Goal: Ask a question

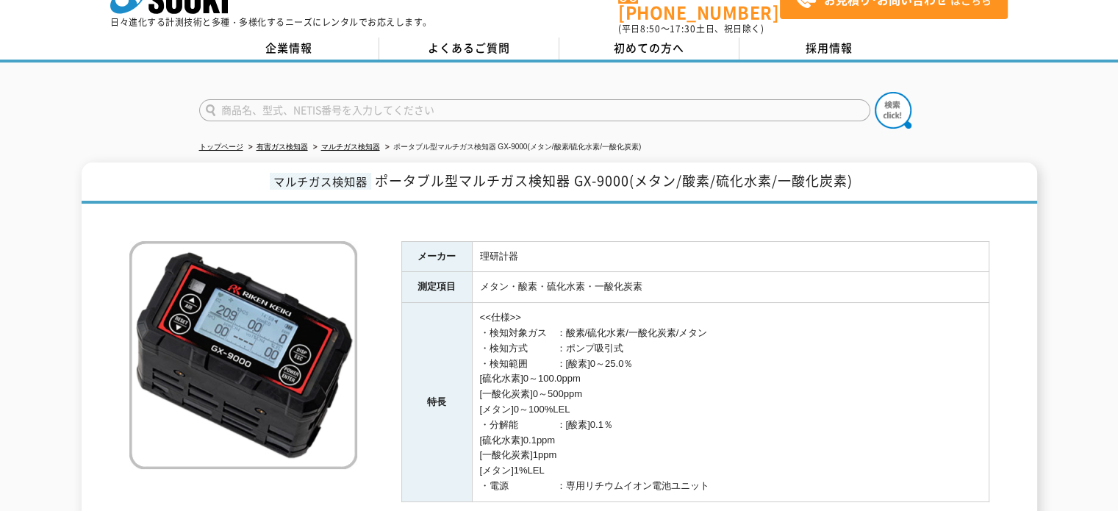
scroll to position [21, 0]
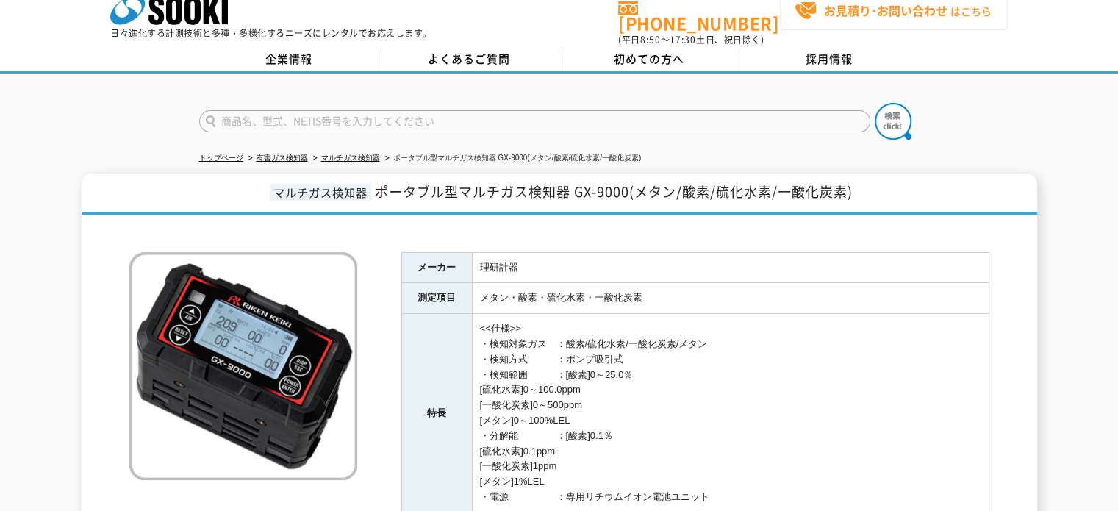
click at [818, 13] on span "お見積り･お問い合わせ はこちら" at bounding box center [893, 11] width 197 height 22
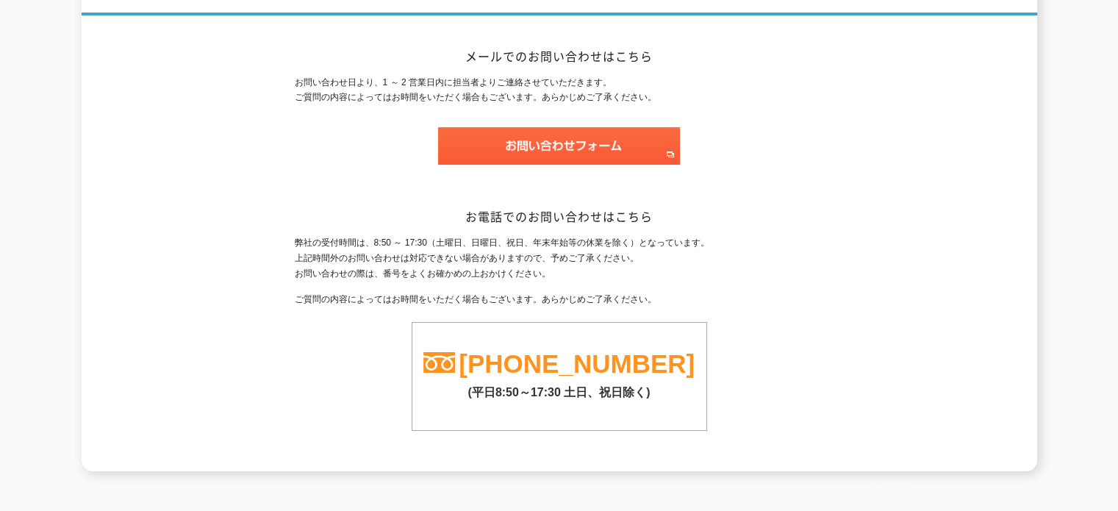
scroll to position [221, 0]
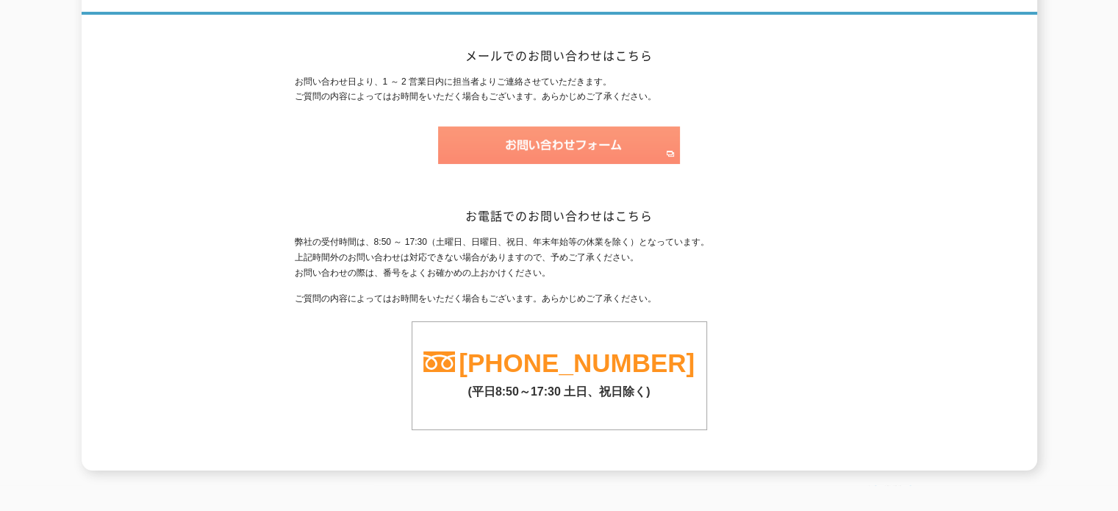
click at [629, 137] on img at bounding box center [559, 145] width 242 height 38
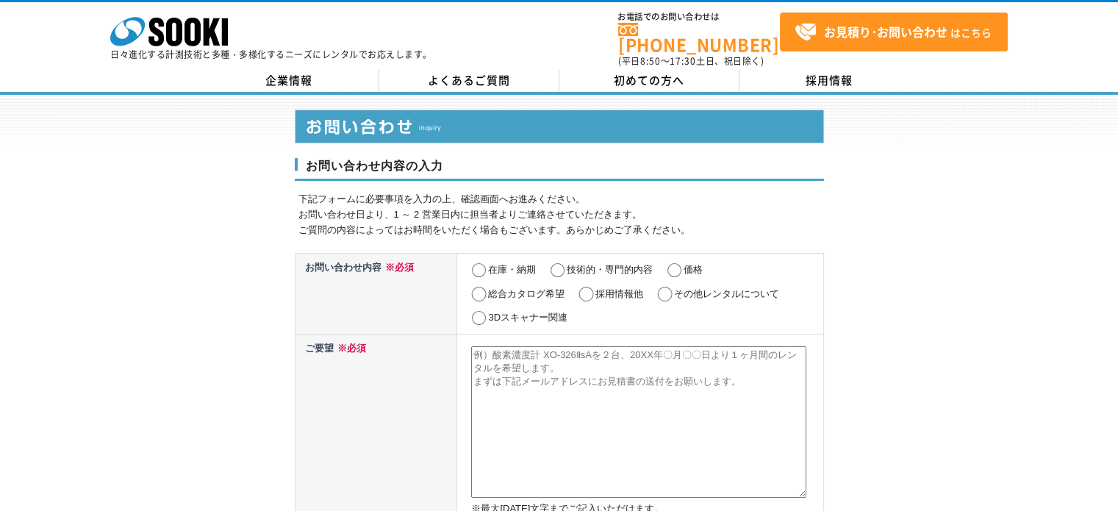
scroll to position [74, 0]
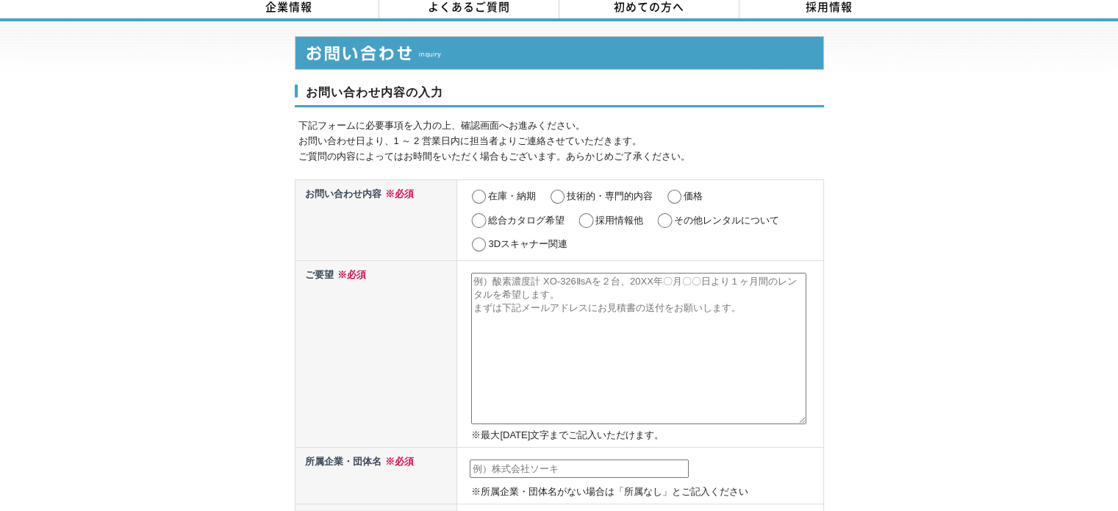
click at [476, 190] on input "在庫・納期" at bounding box center [479, 197] width 18 height 15
radio input "true"
click at [674, 190] on input "価格" at bounding box center [674, 197] width 18 height 15
radio input "true"
click at [472, 190] on input "在庫・納期" at bounding box center [479, 197] width 18 height 15
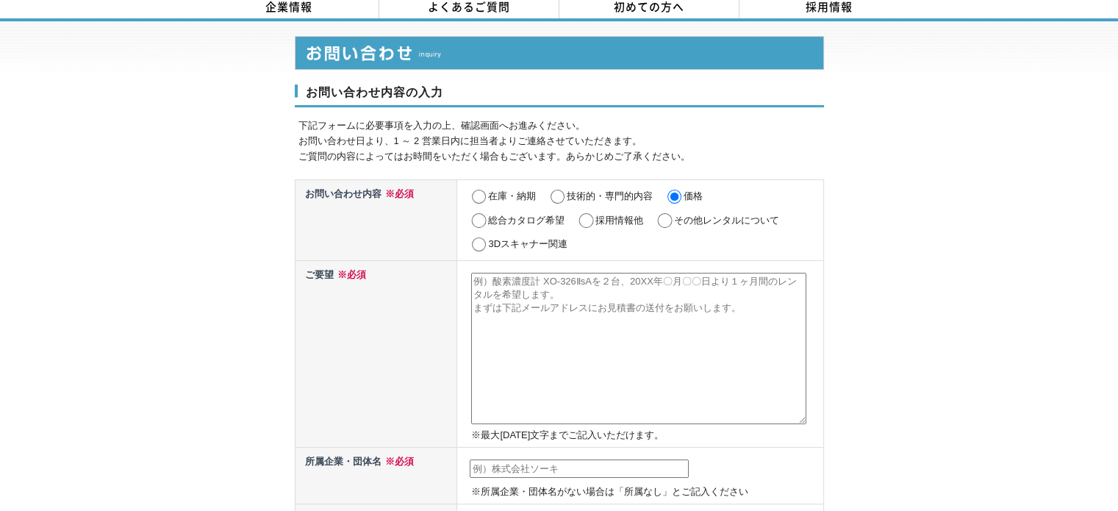
radio input "true"
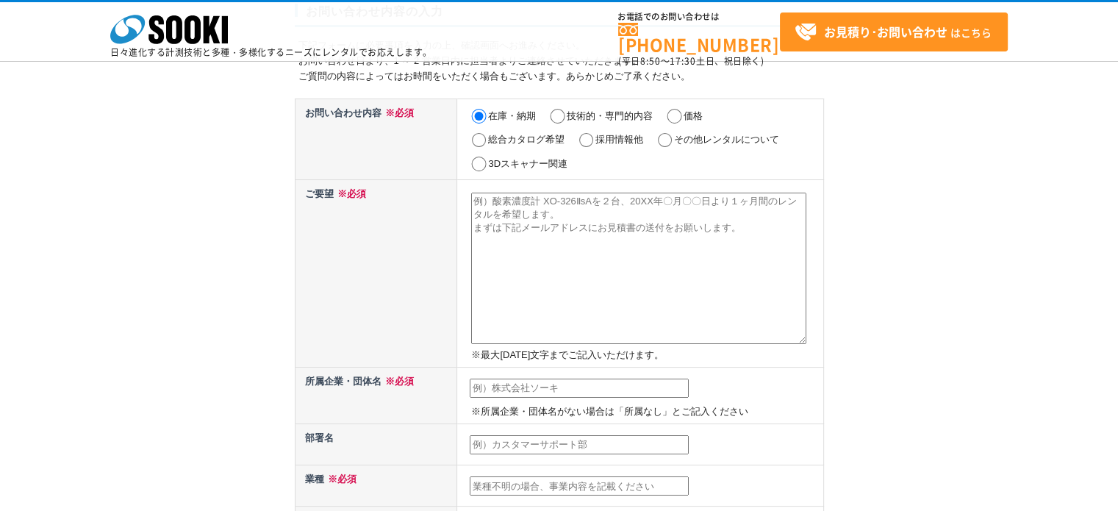
scroll to position [0, 0]
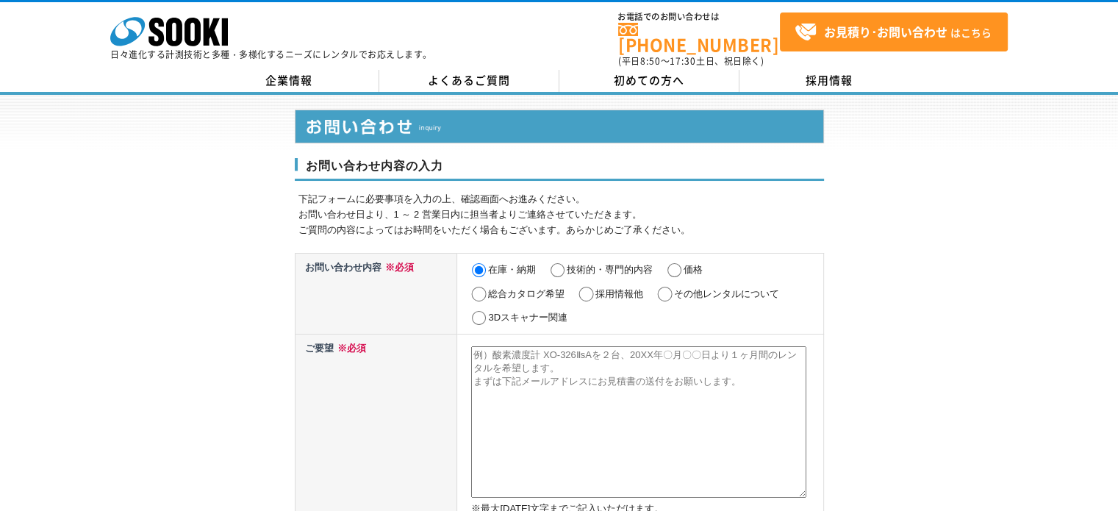
click at [590, 368] on textarea at bounding box center [638, 421] width 335 height 151
type textarea "ガス検知器のGX-9000H"
drag, startPoint x: 587, startPoint y: 349, endPoint x: 313, endPoint y: 349, distance: 273.5
click at [313, 349] on tr "ご要望 ※必須 ガス検知器のGX-9000H ※最大2000文字までご記入いただけます。" at bounding box center [559, 427] width 529 height 187
click at [524, 369] on textarea at bounding box center [638, 421] width 335 height 151
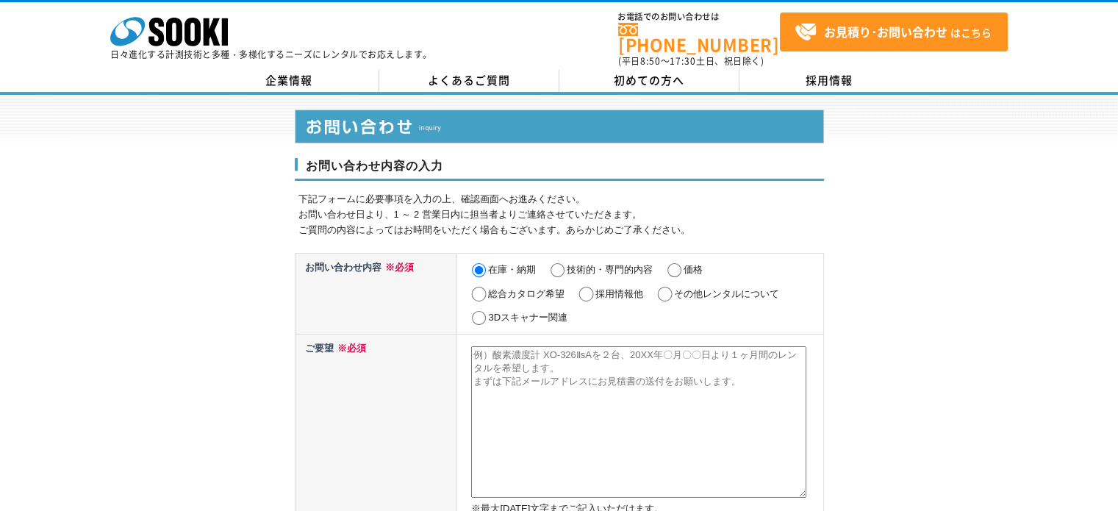
paste textarea "ガス検知器のGX-9000H"
click at [666, 374] on textarea "ガス検知器のGX-9000Hのレンタル検討を考えておりますが、 何点が質問がありますので、お手数ですが御回答をお願い致します。 ①レンタル期間はどの位まで可能…" at bounding box center [638, 421] width 335 height 151
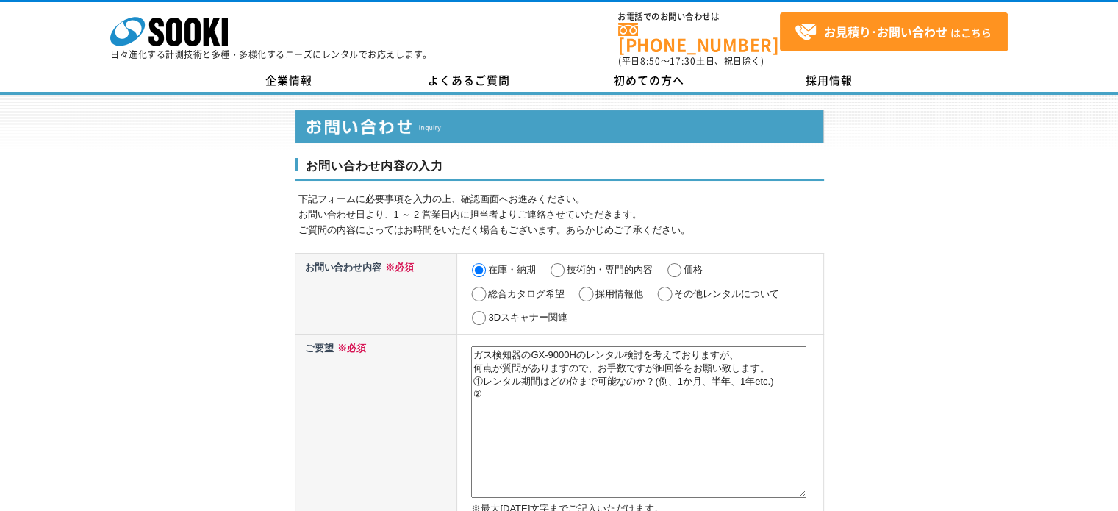
click at [513, 385] on textarea "ガス検知器のGX-9000Hのレンタル検討を考えておりますが、 何点が質問がありますので、お手数ですが御回答をお願い致します。 ①レンタル期間はどの位まで可能…" at bounding box center [638, 421] width 335 height 151
type textarea "ガス検知器のGX-9000Hのレンタル検討を考えておりますが、 何点が質問がありますので、お手数ですが御回答をお願い致します。 ①レンタル期間はどの位まで可能…"
drag, startPoint x: 647, startPoint y: 429, endPoint x: 375, endPoint y: 320, distance: 293.3
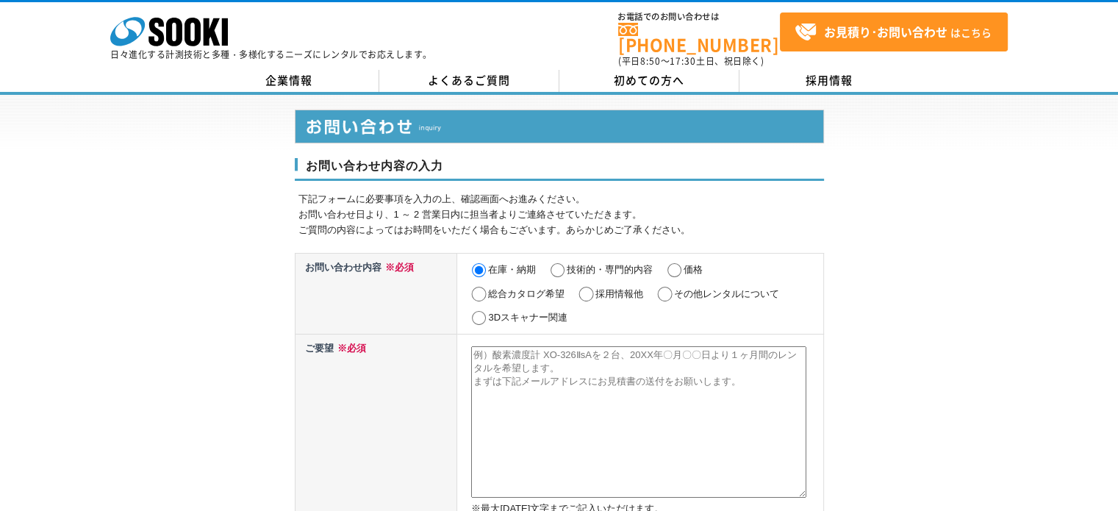
click at [535, 385] on textarea at bounding box center [638, 421] width 335 height 151
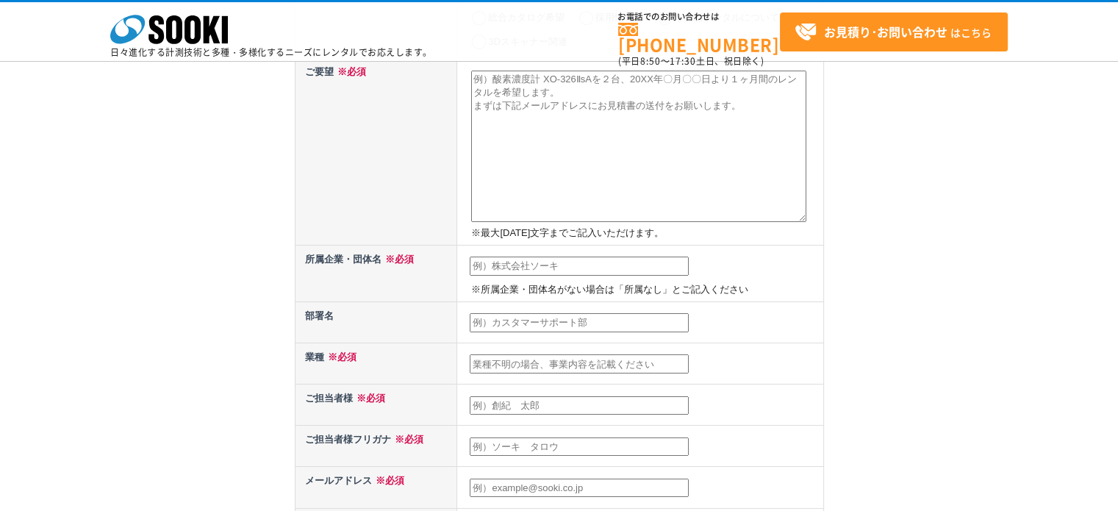
scroll to position [74, 0]
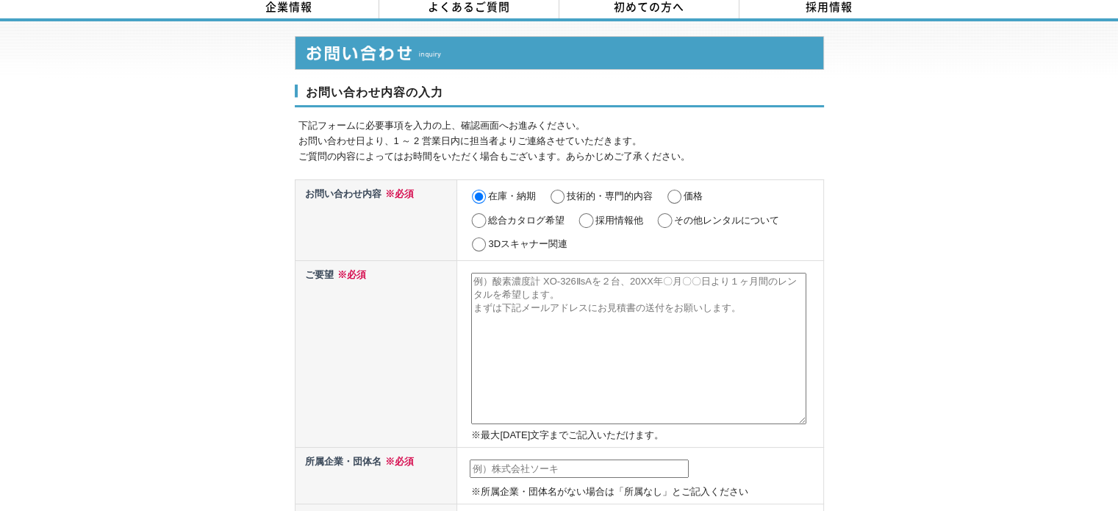
paste textarea "ガス検知器のGX-9000Hのレンタル検討を考えておりますが、 何点が質問がありますので、お手数ですが御回答をお願い致します。 ①レンタル期間はどの位まで可能…"
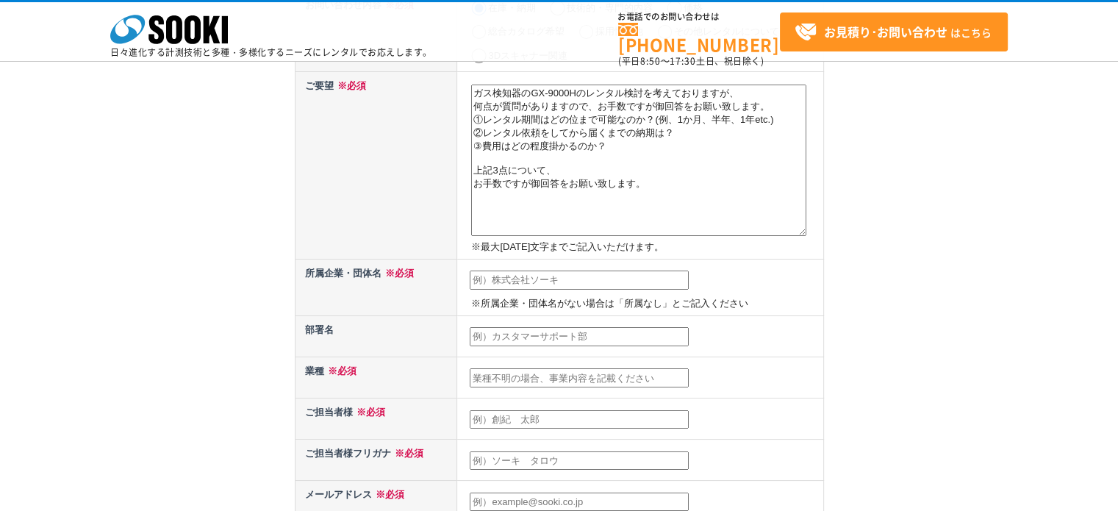
scroll to position [221, 0]
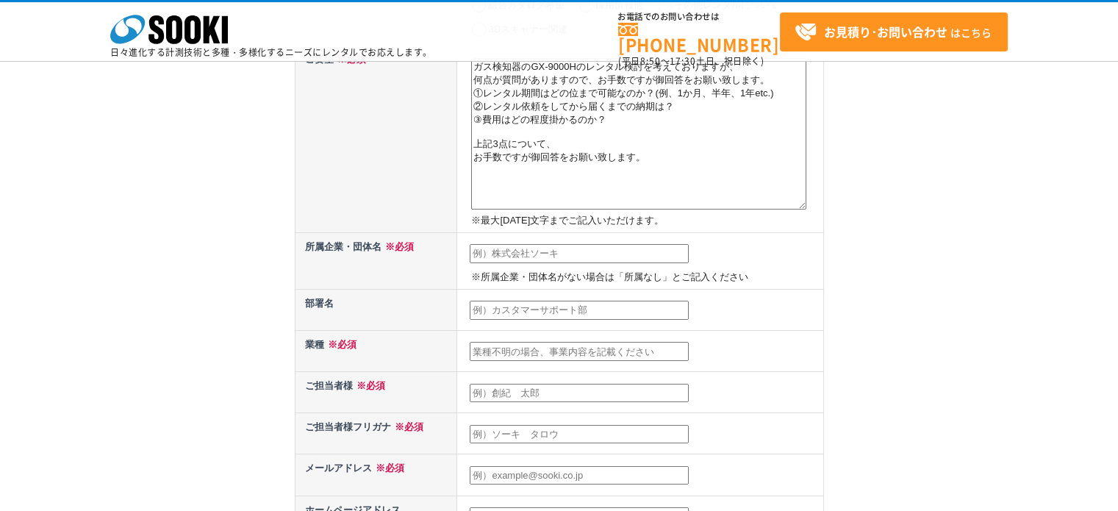
type textarea "ガス検知器のGX-9000Hのレンタル検討を考えておりますが、 何点が質問がありますので、お手数ですが御回答をお願い致します。 ①レンタル期間はどの位まで可能…"
click at [551, 253] on input "text" at bounding box center [579, 253] width 219 height 19
click at [521, 250] on input "text" at bounding box center [579, 253] width 219 height 19
type input "東京エレクトロン宮城株式会社"
click at [509, 304] on input "text" at bounding box center [579, 310] width 219 height 19
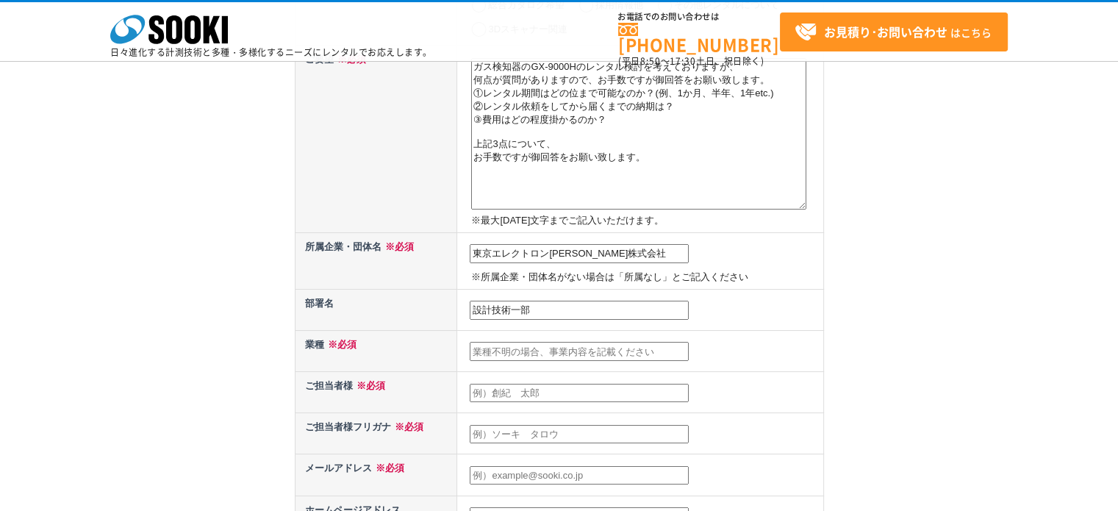
type input "設計技術一部"
click at [504, 348] on input "text" at bounding box center [579, 351] width 219 height 19
click at [532, 351] on input "text" at bounding box center [579, 351] width 219 height 19
type input "半"
type input "製造業"
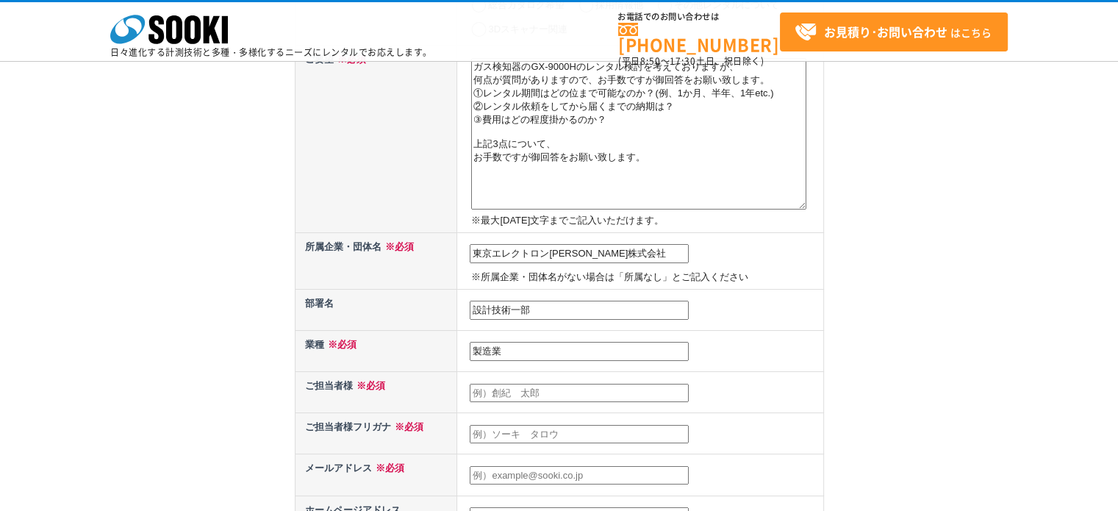
click at [500, 388] on input "text" at bounding box center [579, 393] width 219 height 19
type input "髙橋　大輔"
drag, startPoint x: 496, startPoint y: 434, endPoint x: 488, endPoint y: 417, distance: 18.7
click at [497, 434] on input "text" at bounding box center [579, 434] width 219 height 19
type input "タカハシ　ダイスケ"
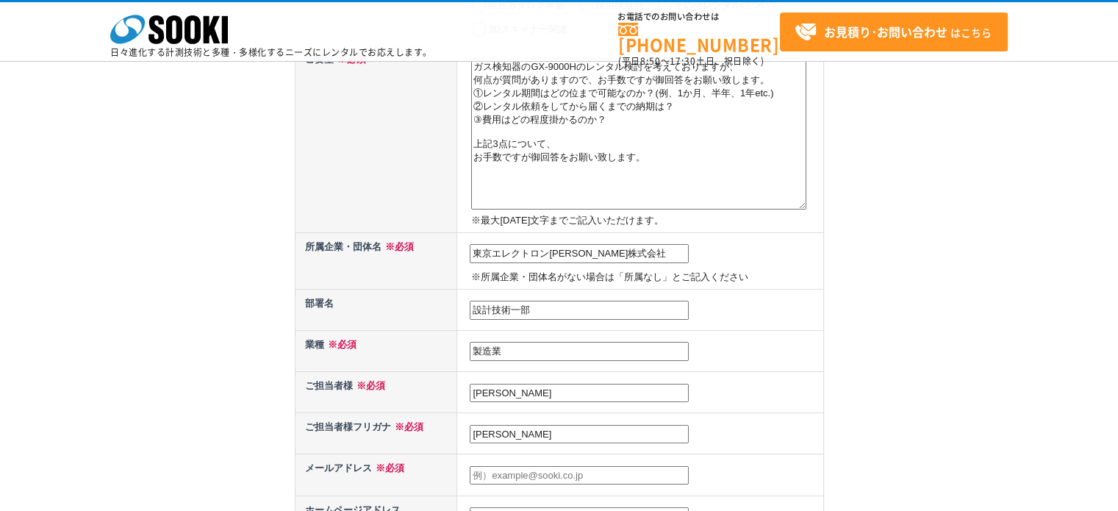
click at [186, 270] on div "お問い合わせ内容の入力 下記フォームに必要事項を入力の上、確認画面へお進みください。 お問い合わせ日より、1 ～ 2 営業日内に担当者よりご連絡させていただき…" at bounding box center [559, 373] width 1118 height 1135
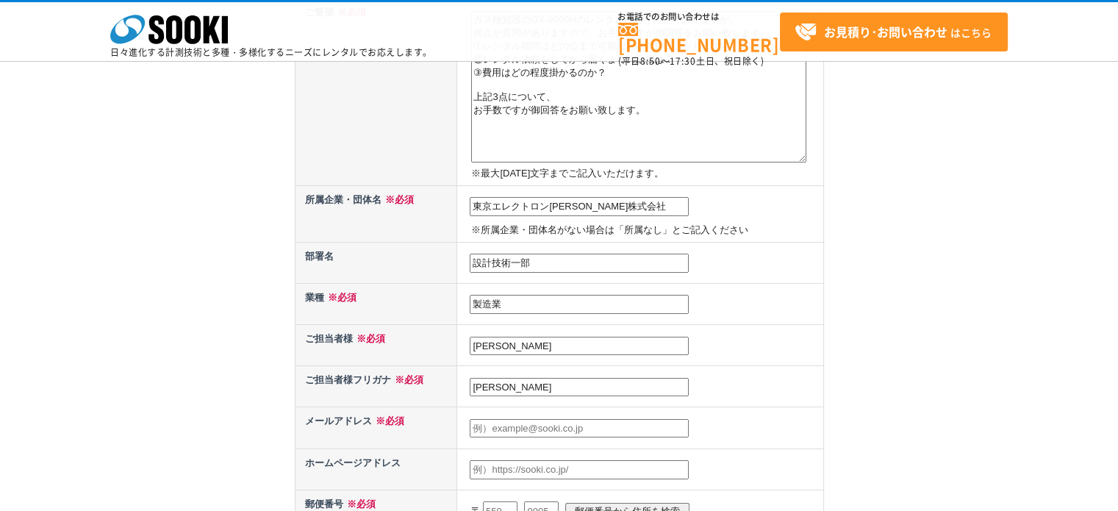
scroll to position [294, 0]
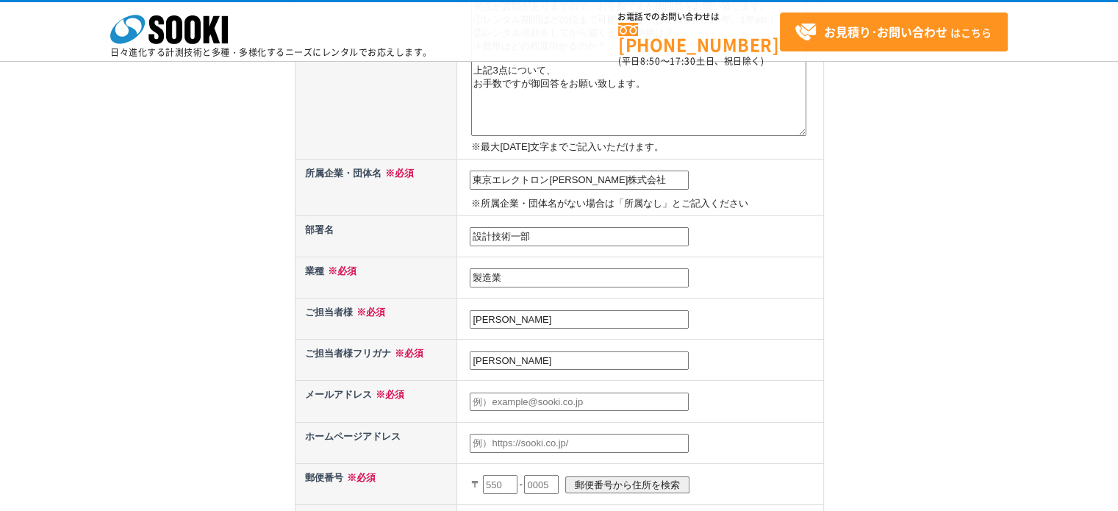
click at [499, 395] on input "text" at bounding box center [579, 402] width 219 height 19
paste input "daisuke2.takahashi@tel.com"
type input "daisuke2.takahashi@tel.com"
click at [496, 440] on input "text" at bounding box center [579, 443] width 219 height 19
paste input "https://www.tel.co.jp/about/locations/tml.html"
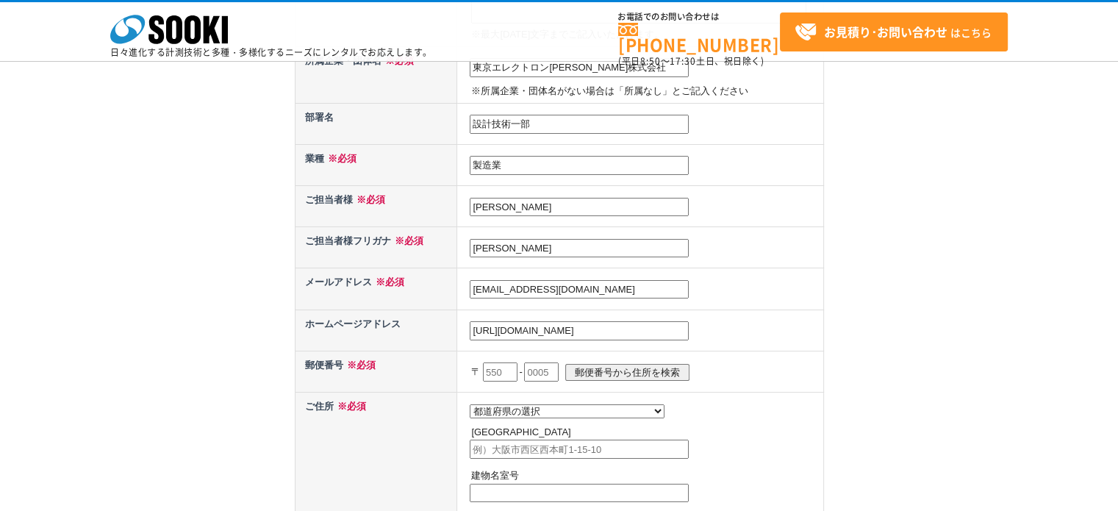
scroll to position [588, 0]
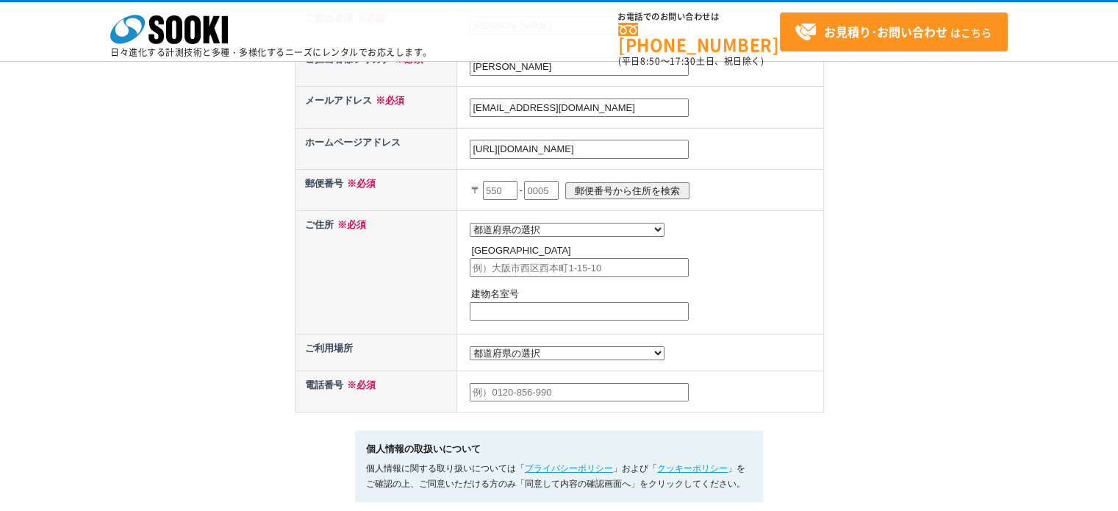
type input "https://www.tel.co.jp/about/locations/tml.html"
click at [513, 185] on input "text" at bounding box center [500, 190] width 35 height 19
type input "9"
type input "981"
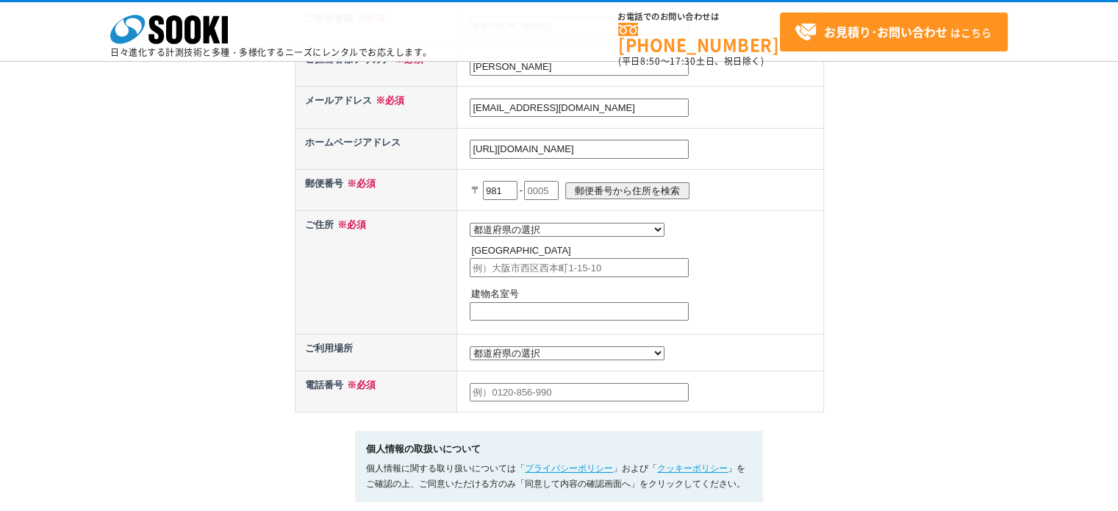
click at [552, 185] on input "text" at bounding box center [541, 190] width 35 height 19
type input "3629"
click at [605, 188] on input "郵便番号から住所を検索" at bounding box center [627, 190] width 124 height 17
select select "4"
click at [599, 265] on input "黒川郡大和町テクノヒルズ" at bounding box center [579, 267] width 219 height 19
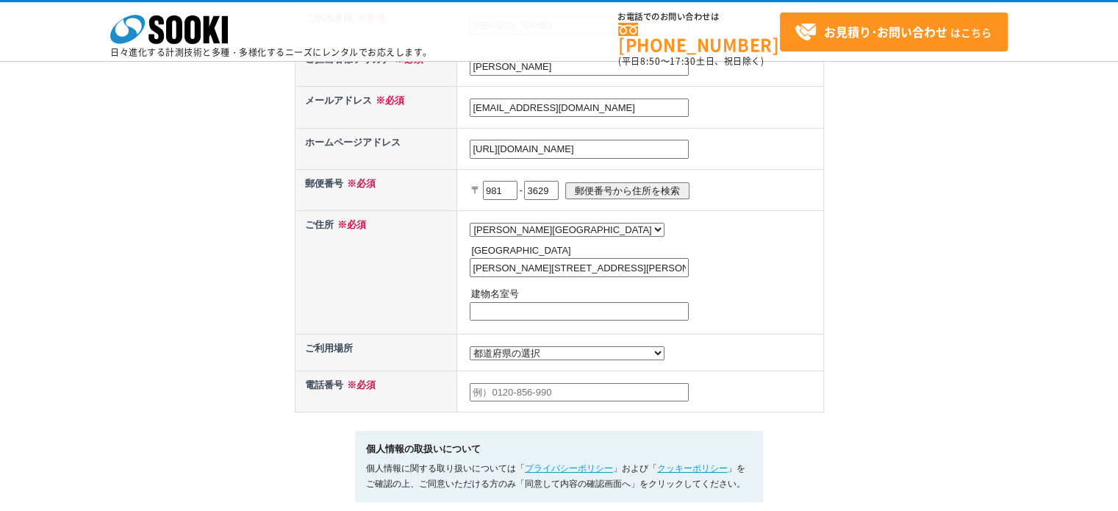
type input "黒川郡大和町テクノヒルズ1"
click at [540, 349] on select "都道府県の選択 利用場所未定 北海道 青森県 岩手県 宮城県 秋田県 山形県 福島県 茨城県 栃木県 群馬県 埼玉県 千葉県 東京都 神奈川県 新潟県 富山県…" at bounding box center [567, 353] width 195 height 14
select select "4"
click at [470, 346] on select "都道府県の選択 利用場所未定 北海道 青森県 岩手県 宮城県 秋田県 山形県 福島県 茨城県 栃木県 群馬県 埼玉県 千葉県 東京都 神奈川県 新潟県 富山県…" at bounding box center [567, 353] width 195 height 14
click at [503, 386] on input "text" at bounding box center [579, 392] width 219 height 19
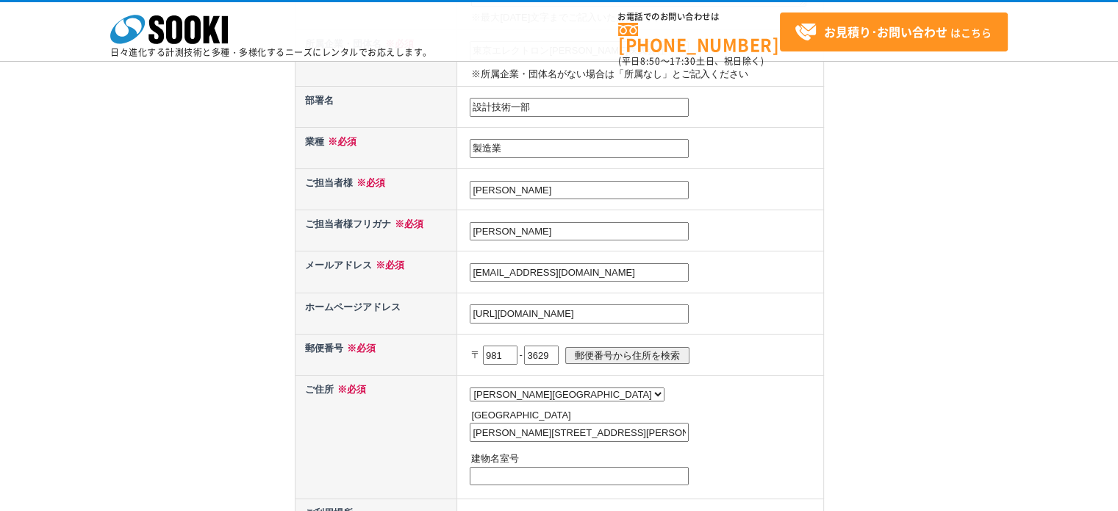
scroll to position [588, 0]
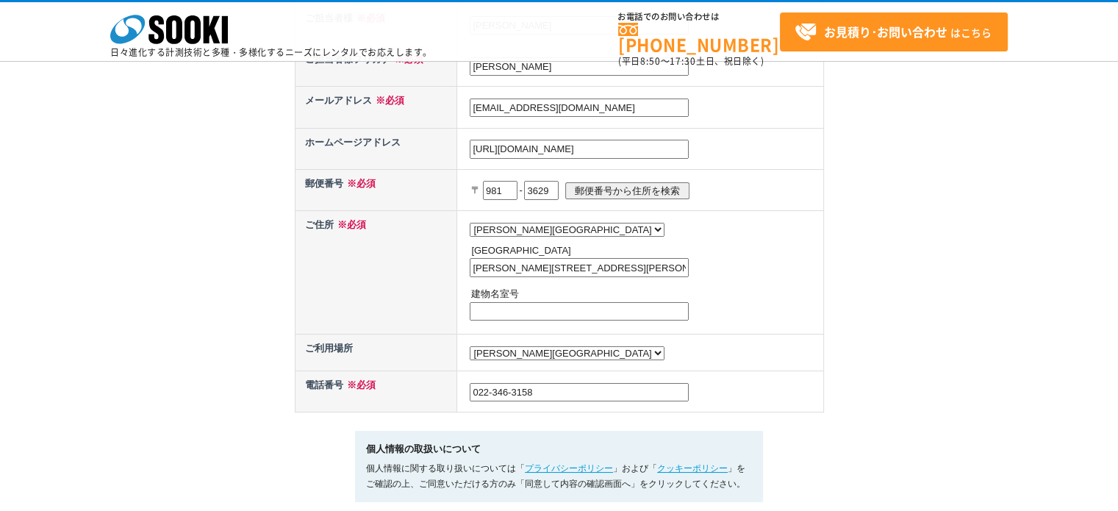
type input "022-346-3158"
click at [525, 304] on input "text" at bounding box center [579, 311] width 219 height 19
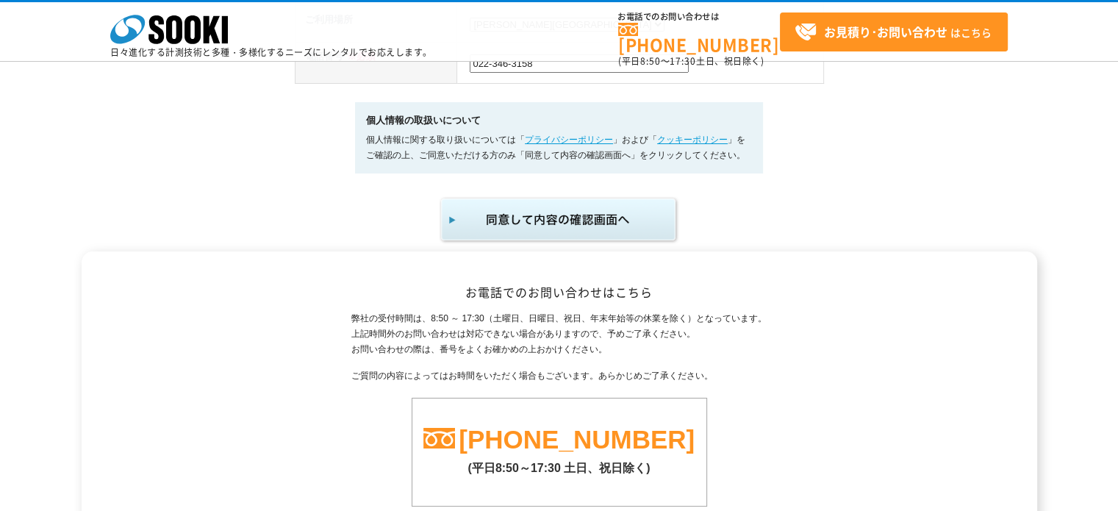
scroll to position [882, 0]
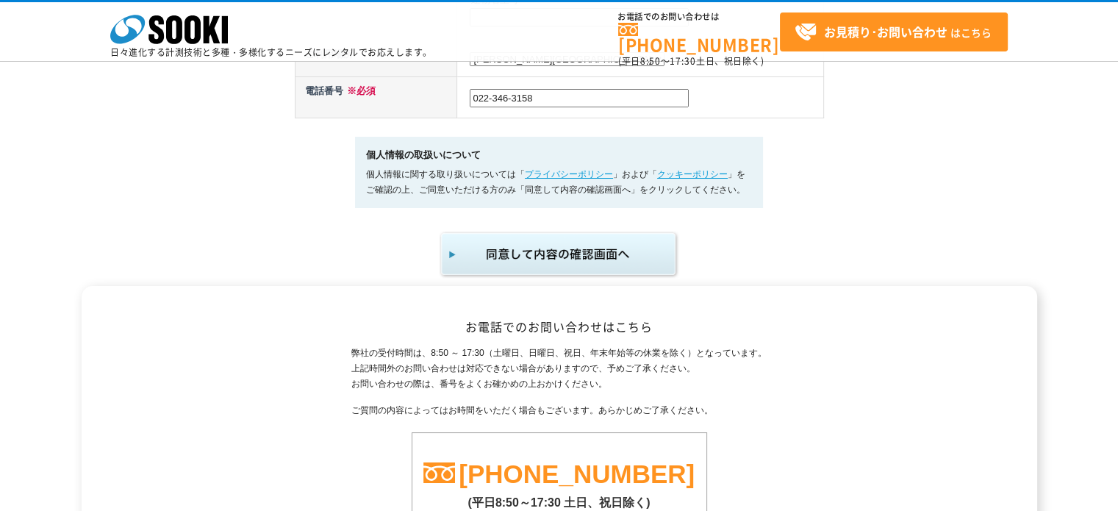
click at [565, 252] on img "submit" at bounding box center [559, 254] width 241 height 49
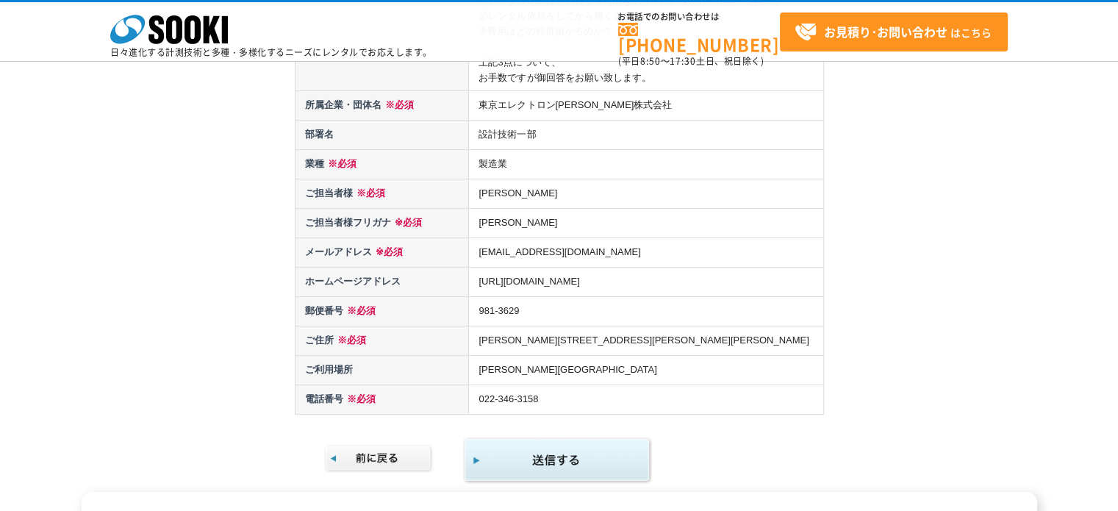
scroll to position [294, 0]
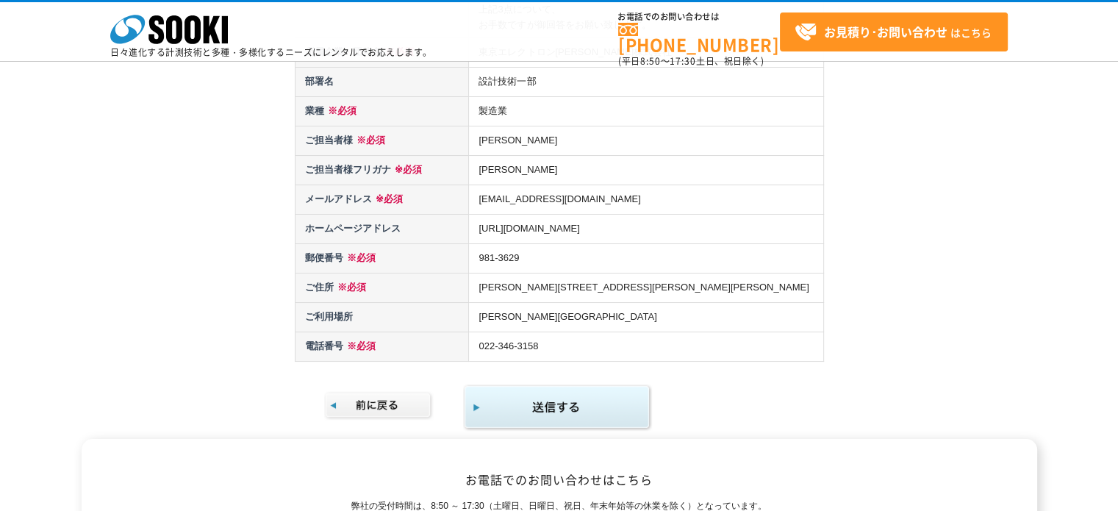
click at [549, 409] on img "submit" at bounding box center [557, 408] width 189 height 48
